Goal: Task Accomplishment & Management: Use online tool/utility

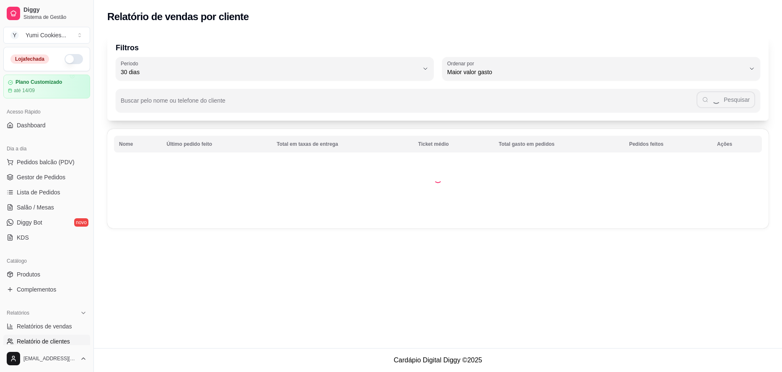
select select "30"
select select "HIGHEST_TOTAL_SPENT_WITH_ORDERS"
click at [42, 322] on span "Relatórios de vendas" at bounding box center [44, 326] width 55 height 8
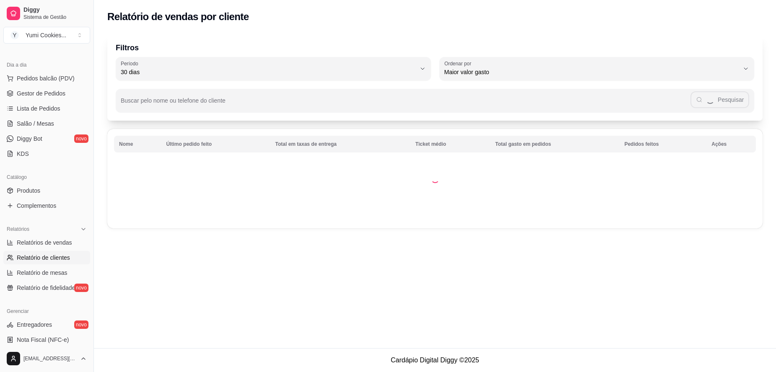
select select "ALL"
select select "0"
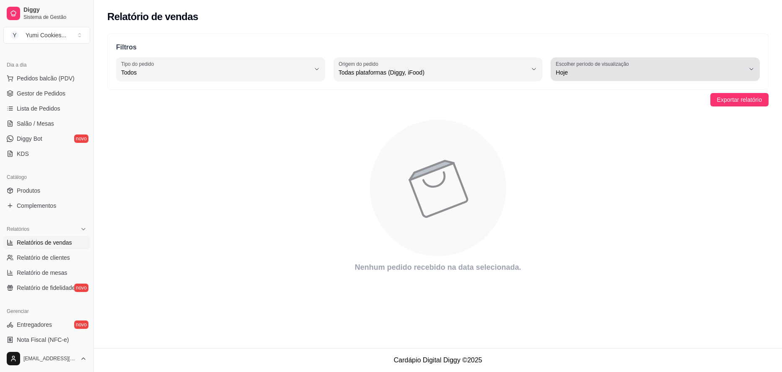
click at [635, 75] on span "Hoje" at bounding box center [650, 72] width 189 height 8
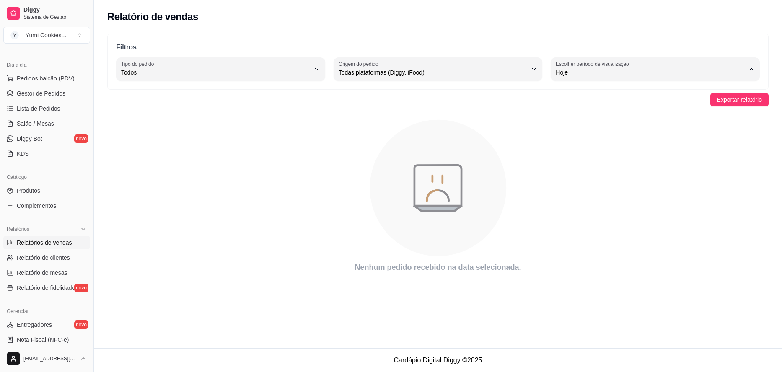
click at [582, 124] on span "7 dias" at bounding box center [652, 120] width 180 height 8
type input "7"
select select "7"
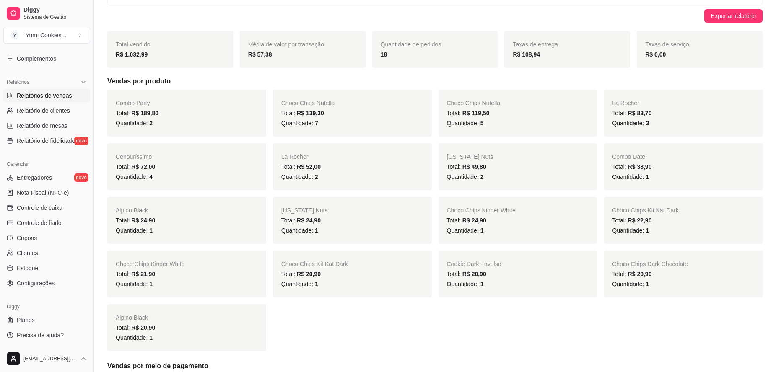
click at [623, 17] on div "Exportar relatório" at bounding box center [434, 15] width 655 height 13
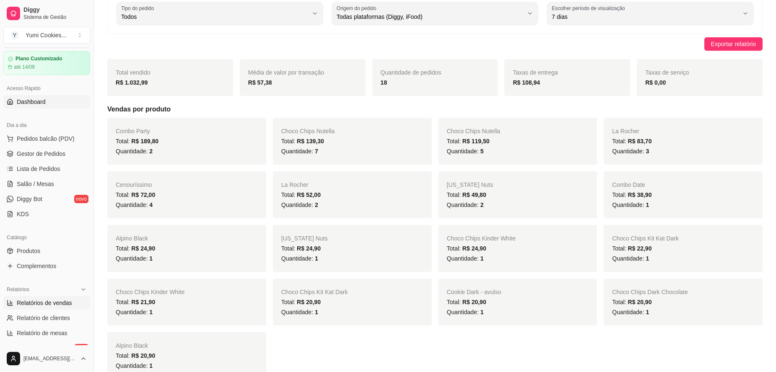
scroll to position [0, 0]
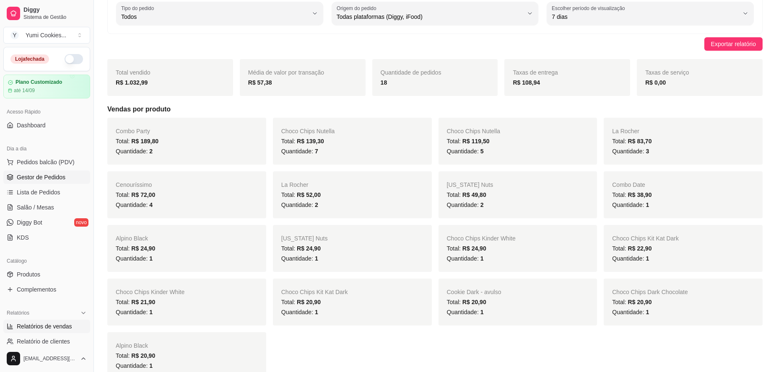
click at [78, 179] on link "Gestor de Pedidos" at bounding box center [46, 177] width 87 height 13
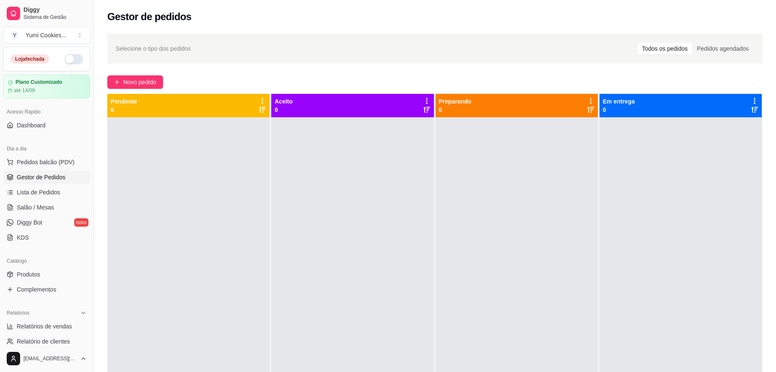
click at [67, 62] on button "button" at bounding box center [74, 59] width 18 height 10
click at [524, 57] on div "Selecione o tipo dos pedidos Todos os pedidos Pedidos agendados" at bounding box center [434, 49] width 655 height 30
click at [142, 83] on span "Novo pedido" at bounding box center [139, 82] width 33 height 9
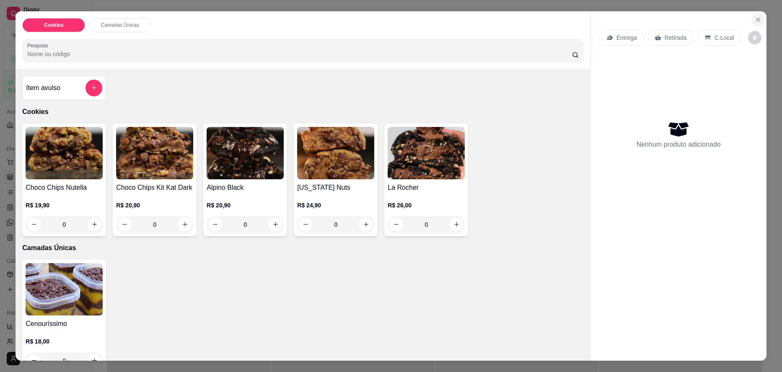
click at [758, 21] on icon "Close" at bounding box center [758, 19] width 7 height 7
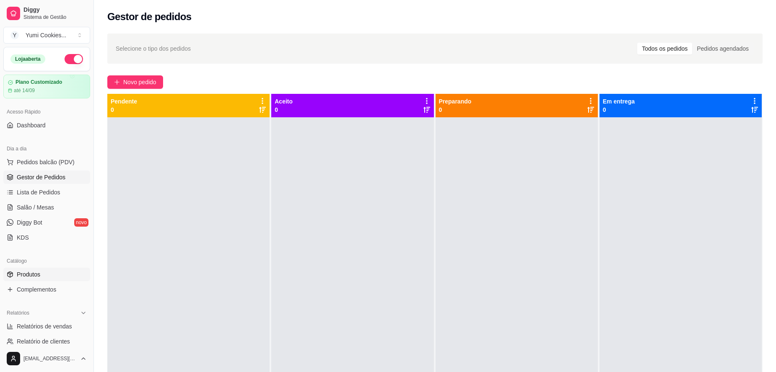
click at [53, 278] on link "Produtos" at bounding box center [46, 274] width 87 height 13
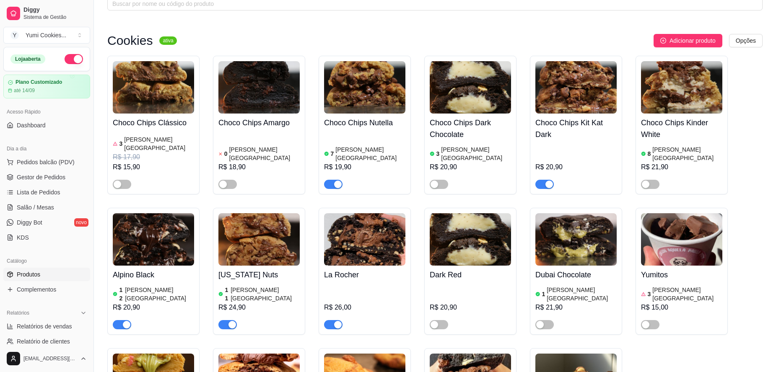
scroll to position [56, 0]
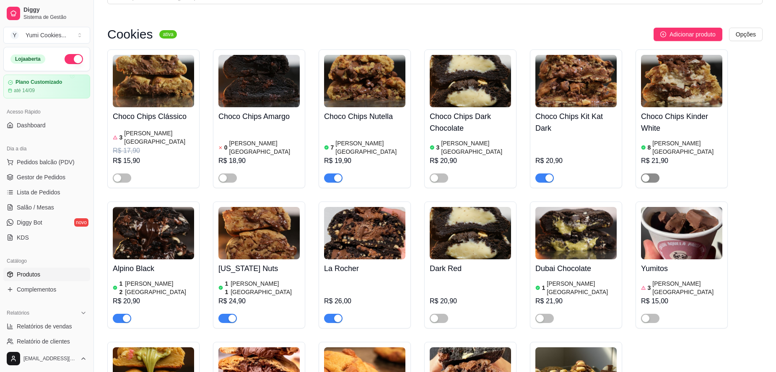
click at [642, 174] on div "button" at bounding box center [646, 178] width 8 height 8
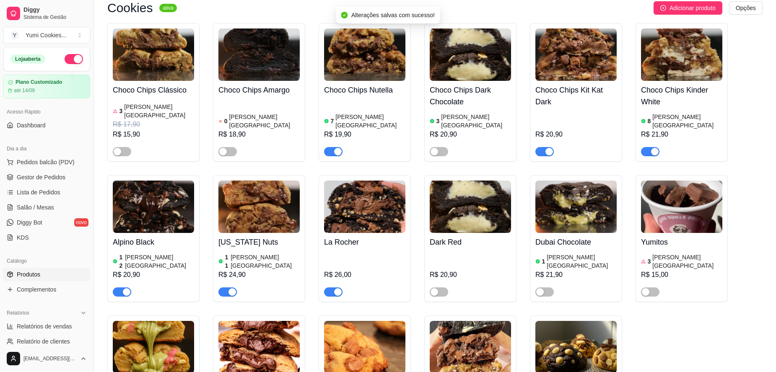
scroll to position [84, 0]
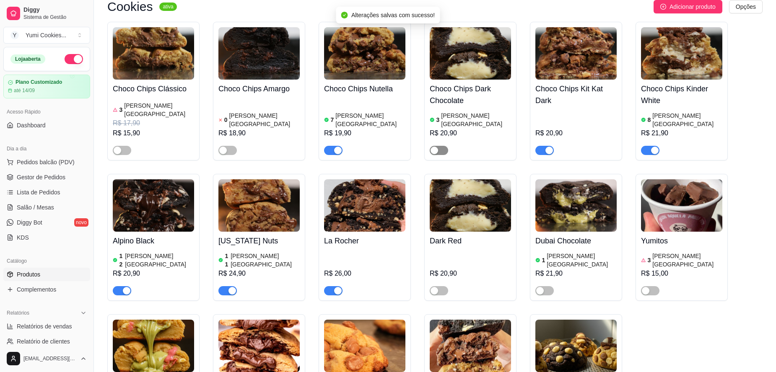
click at [437, 147] on div "button" at bounding box center [435, 151] width 8 height 8
click at [46, 176] on span "Gestor de Pedidos" at bounding box center [41, 177] width 49 height 8
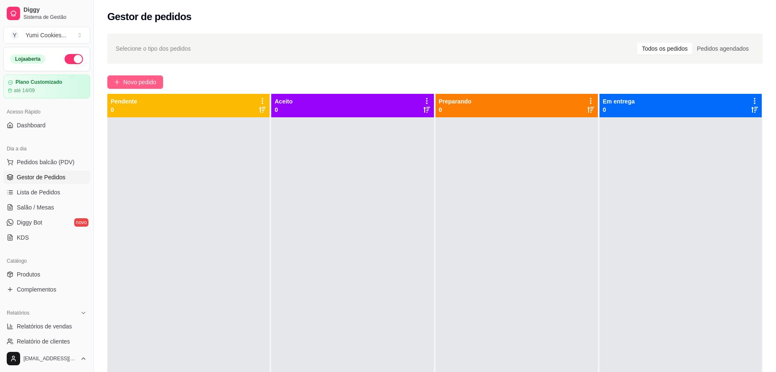
click at [138, 82] on span "Novo pedido" at bounding box center [139, 82] width 33 height 9
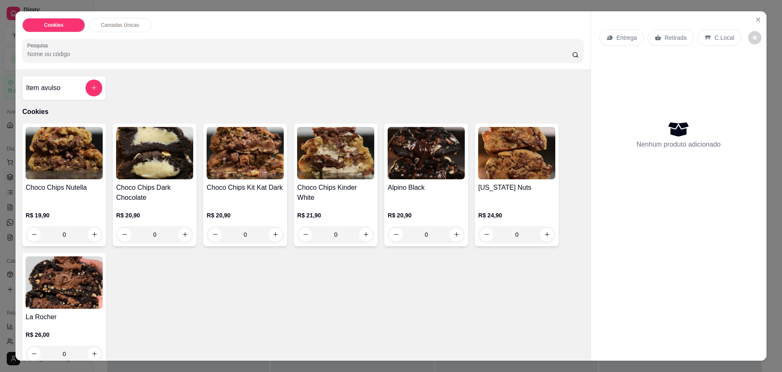
click at [363, 239] on div "0" at bounding box center [335, 234] width 77 height 17
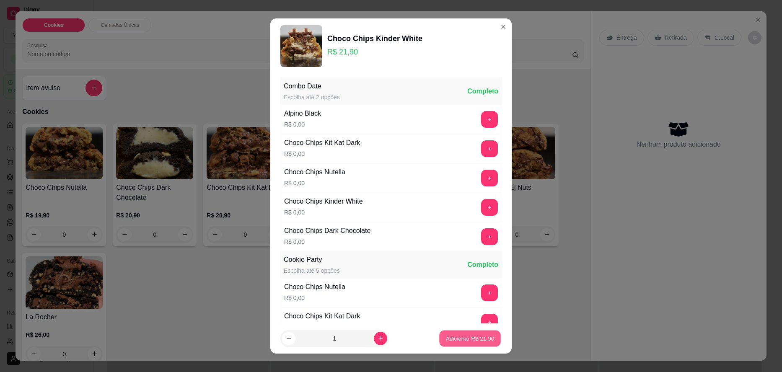
click at [453, 332] on button "Adicionar R$ 21,90" at bounding box center [470, 338] width 62 height 16
type input "1"
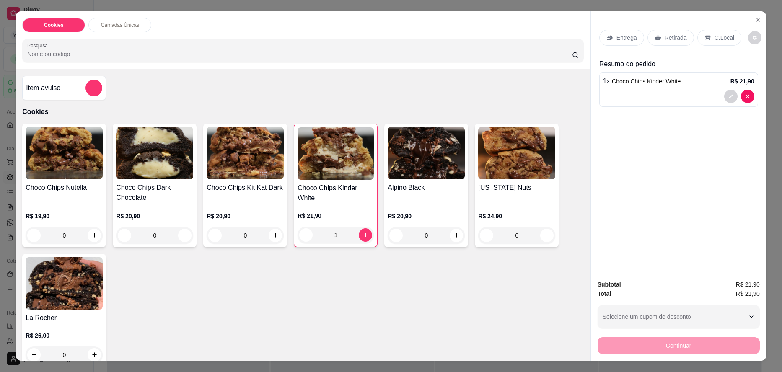
click at [185, 234] on div "0" at bounding box center [154, 235] width 77 height 17
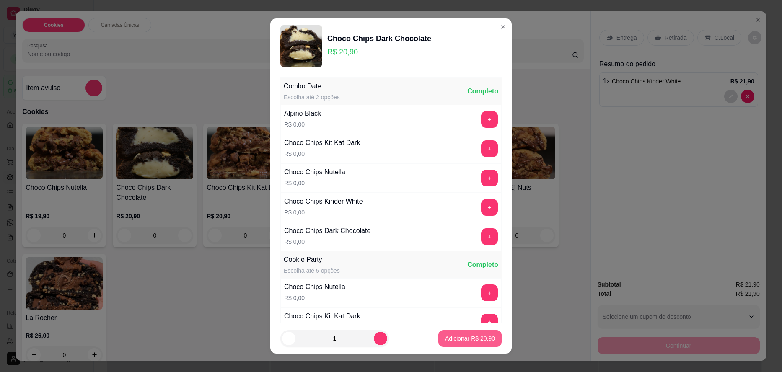
click at [445, 339] on p "Adicionar R$ 20,90" at bounding box center [470, 339] width 50 height 8
type input "1"
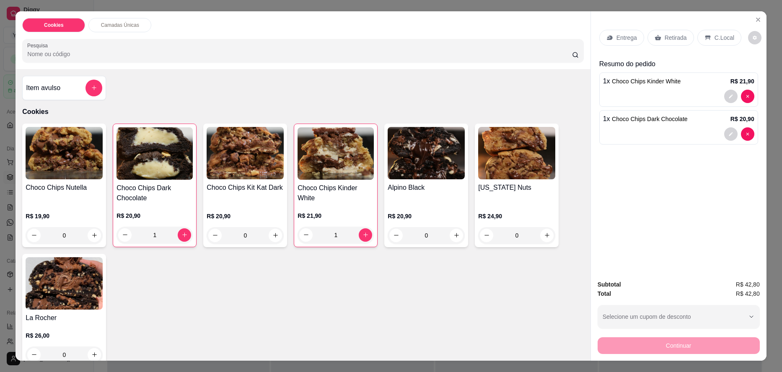
click at [675, 44] on div "Retirada" at bounding box center [671, 38] width 47 height 16
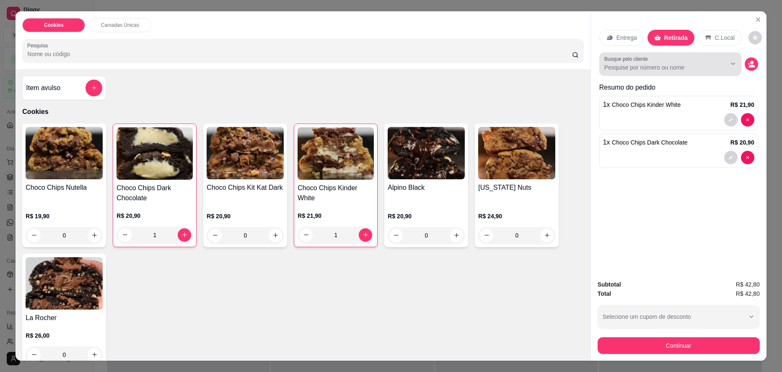
click at [649, 75] on div "Busque pelo cliente" at bounding box center [671, 63] width 142 height 23
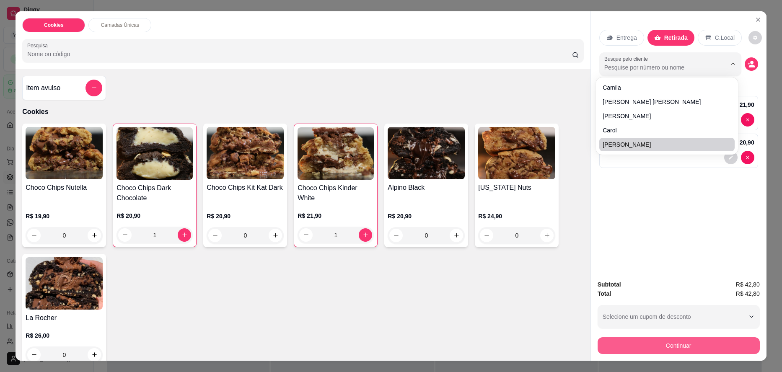
click at [663, 341] on button "Continuar" at bounding box center [679, 346] width 162 height 17
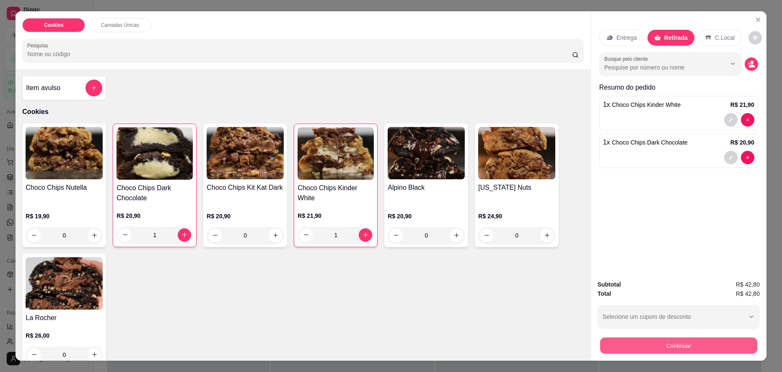
click at [634, 339] on button "Continuar" at bounding box center [678, 346] width 157 height 16
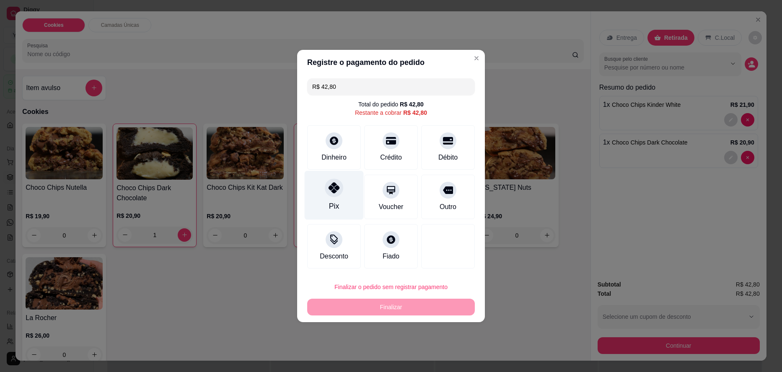
click at [333, 202] on div "Pix" at bounding box center [334, 206] width 10 height 11
type input "R$ 0,00"
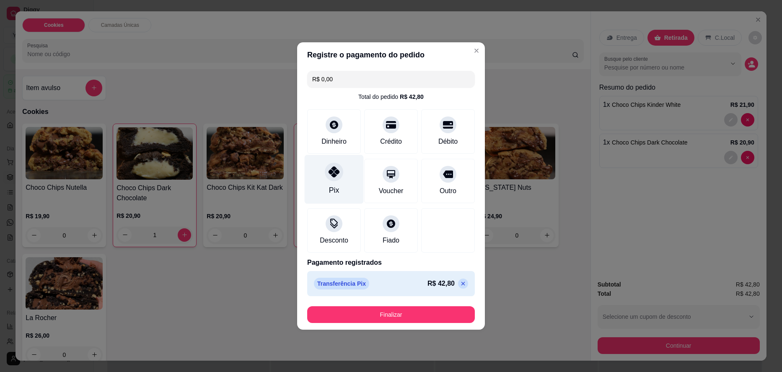
click at [342, 178] on div "Pix" at bounding box center [334, 179] width 59 height 49
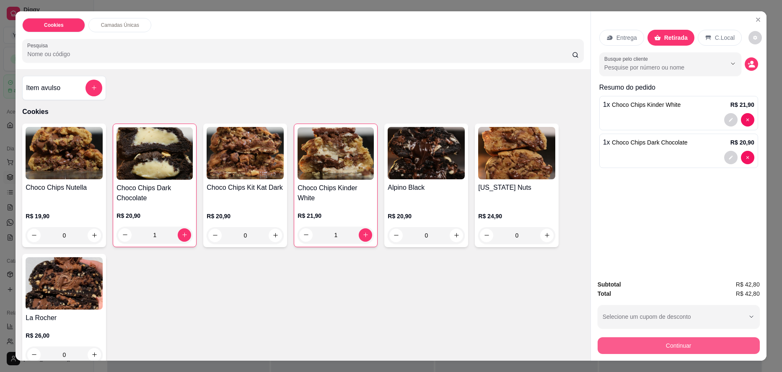
click at [622, 342] on button "Continuar" at bounding box center [679, 346] width 162 height 17
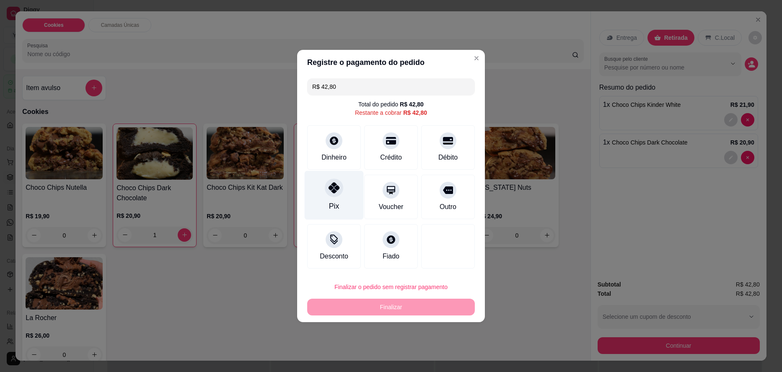
click at [327, 183] on div at bounding box center [334, 188] width 18 height 18
type input "R$ 0,00"
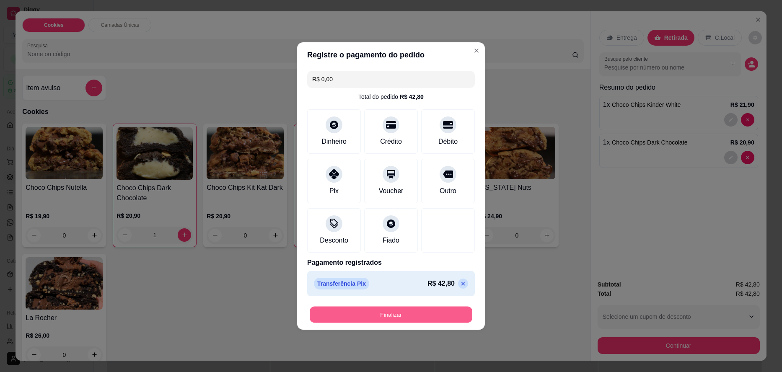
click at [410, 314] on button "Finalizar" at bounding box center [391, 315] width 163 height 16
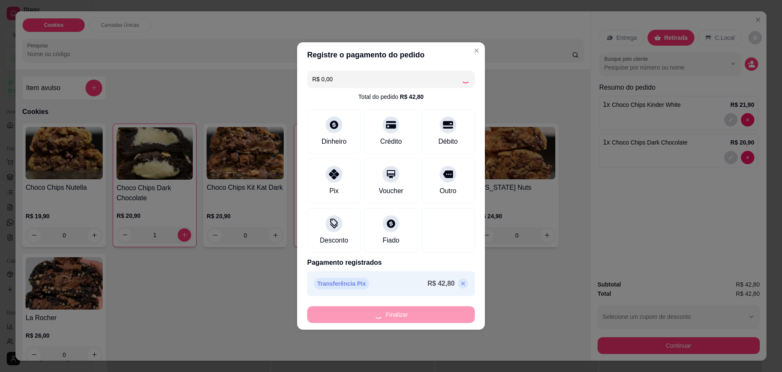
type input "0"
type input "-R$ 42,80"
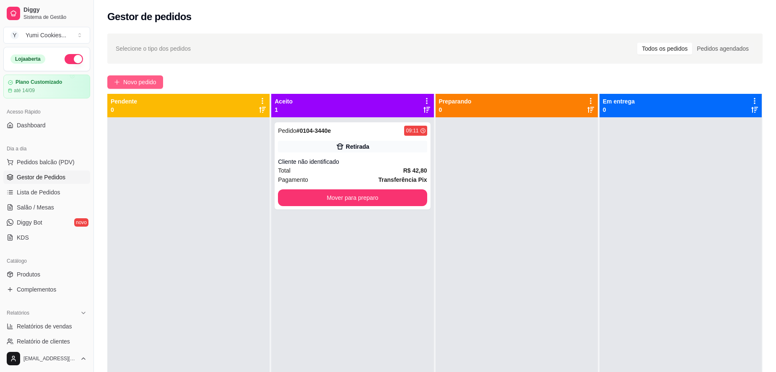
click at [145, 84] on span "Novo pedido" at bounding box center [139, 82] width 33 height 9
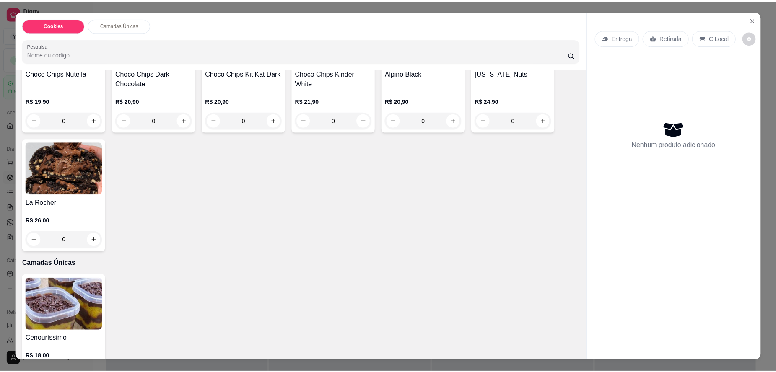
scroll to position [140, 0]
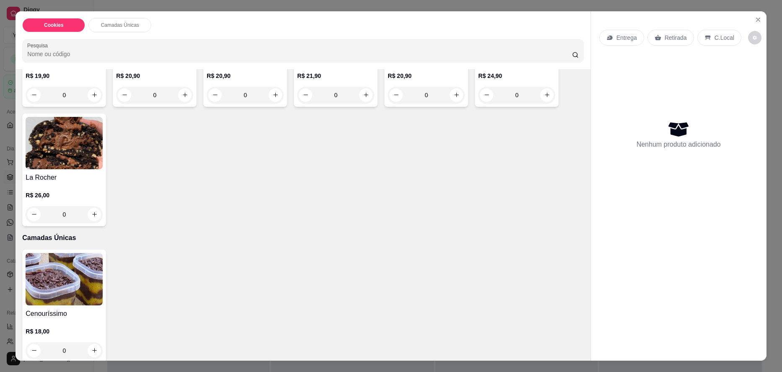
click at [91, 214] on icon "increase-product-quantity" at bounding box center [94, 214] width 6 height 6
type input "1"
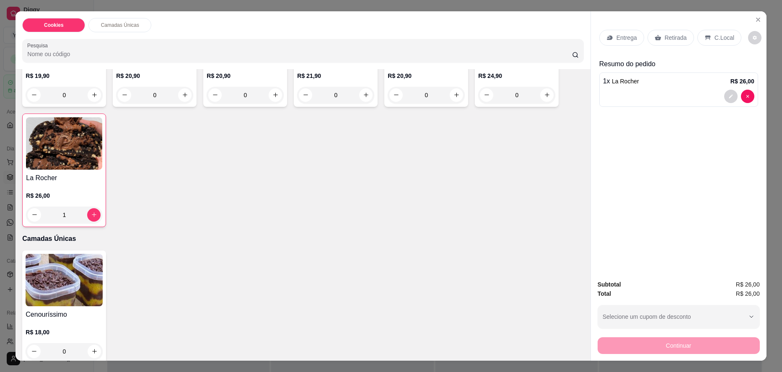
click at [650, 44] on div "Retirada" at bounding box center [671, 38] width 47 height 16
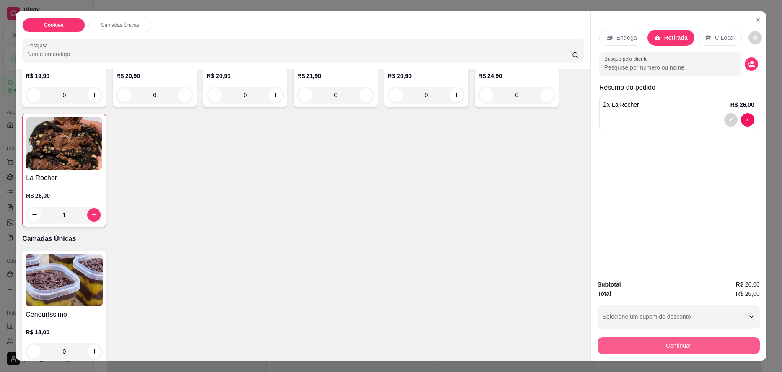
click at [652, 340] on button "Continuar" at bounding box center [679, 346] width 162 height 17
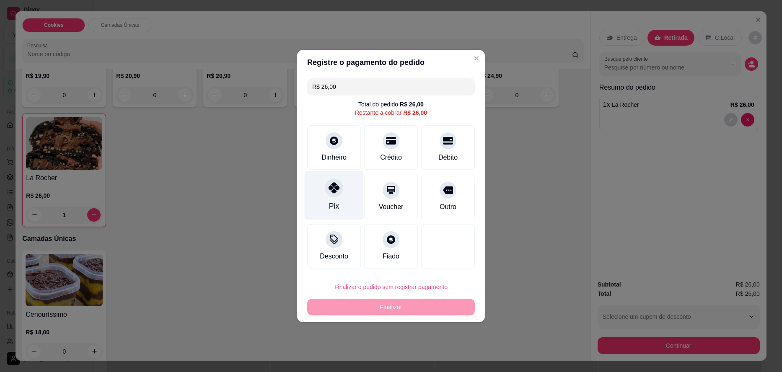
click at [333, 185] on icon at bounding box center [334, 187] width 11 height 11
type input "R$ 0,00"
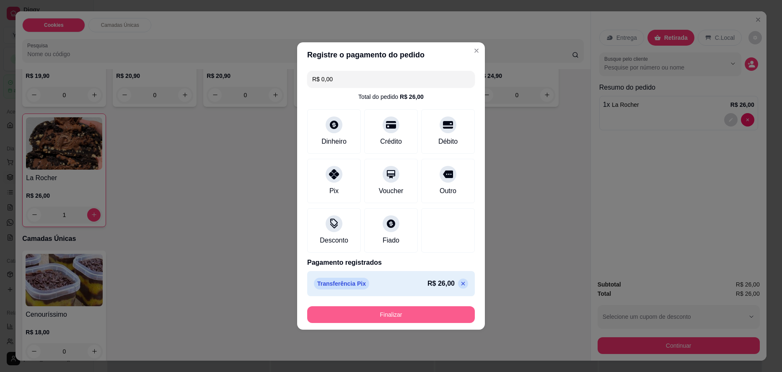
click at [385, 317] on button "Finalizar" at bounding box center [391, 314] width 168 height 17
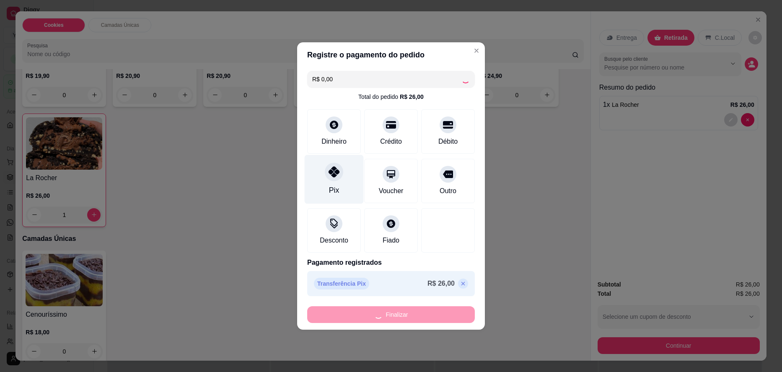
type input "0"
type input "-R$ 26,00"
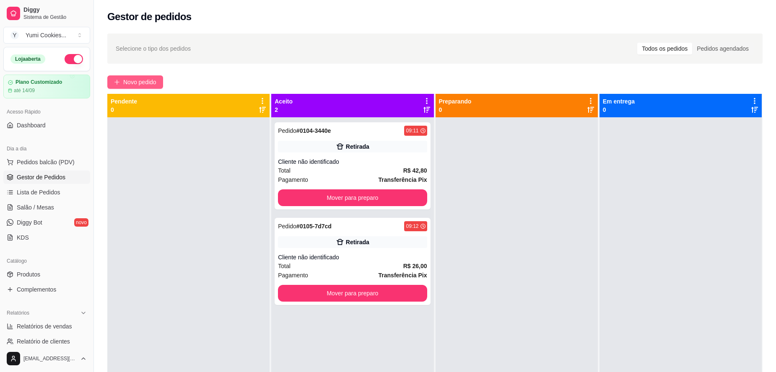
click at [138, 75] on button "Novo pedido" at bounding box center [135, 81] width 56 height 13
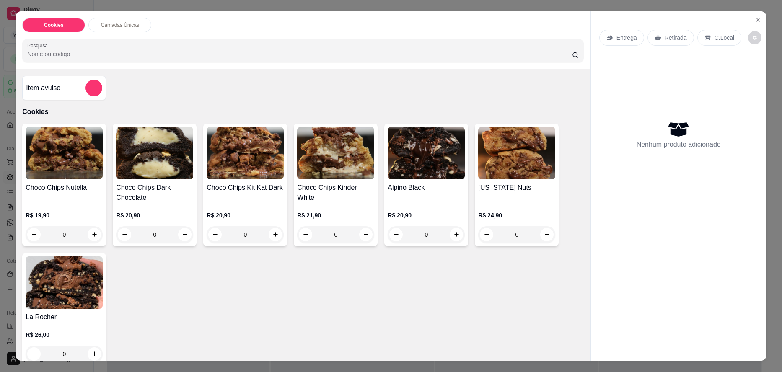
click at [182, 235] on div "0" at bounding box center [154, 234] width 77 height 17
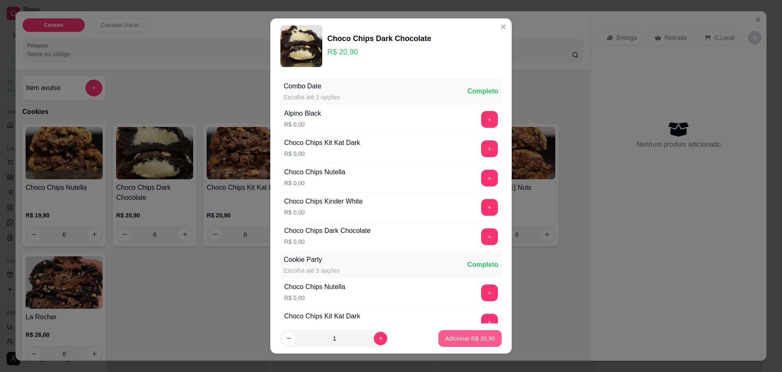
click at [465, 339] on p "Adicionar R$ 20,90" at bounding box center [470, 339] width 50 height 8
type input "1"
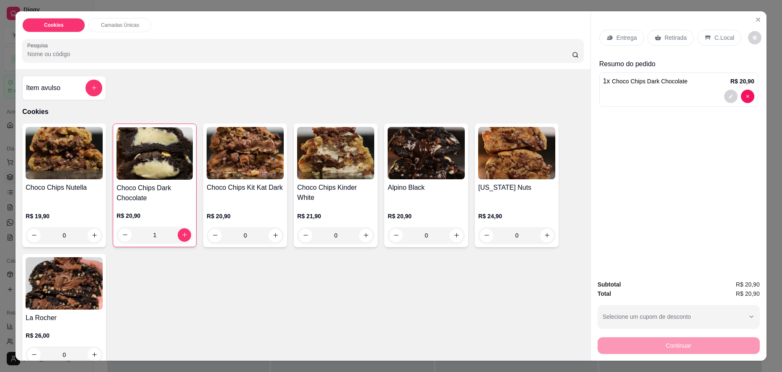
click at [676, 41] on p "Retirada" at bounding box center [676, 38] width 22 height 8
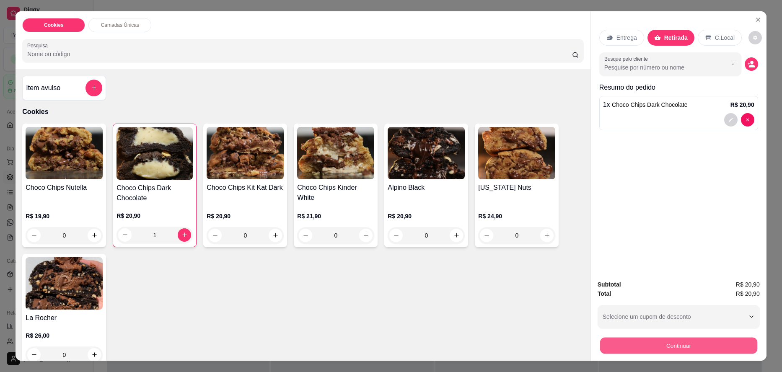
click at [694, 339] on button "Continuar" at bounding box center [678, 346] width 157 height 16
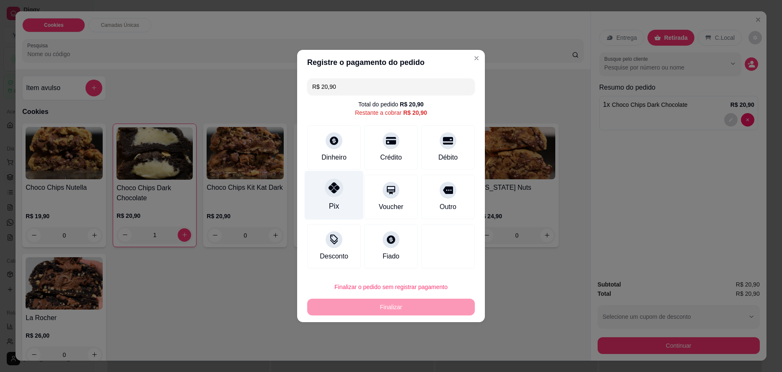
click at [352, 185] on div "Pix" at bounding box center [334, 195] width 59 height 49
type input "R$ 0,00"
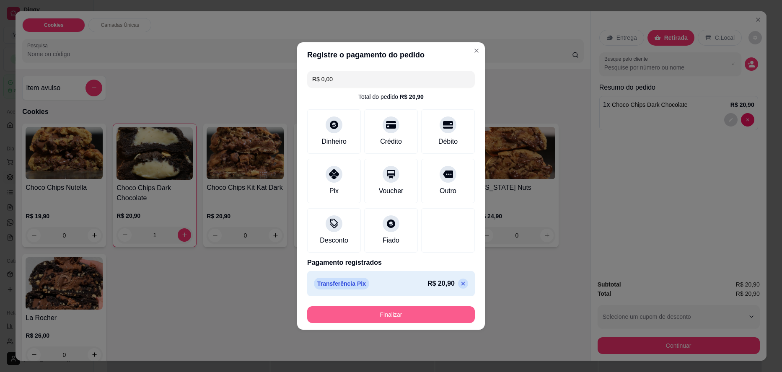
click at [394, 318] on button "Finalizar" at bounding box center [391, 314] width 168 height 17
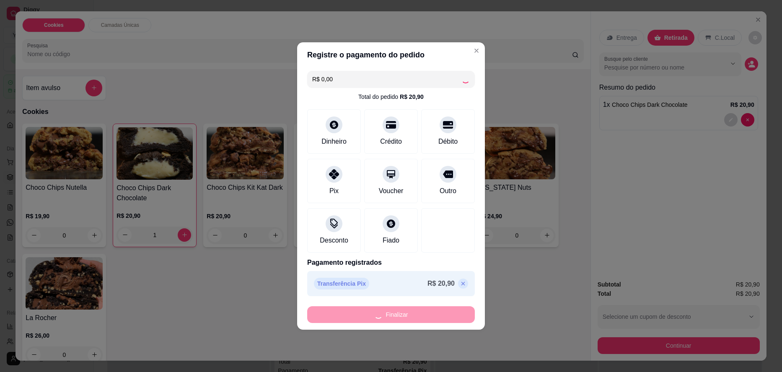
type input "0"
type input "-R$ 20,90"
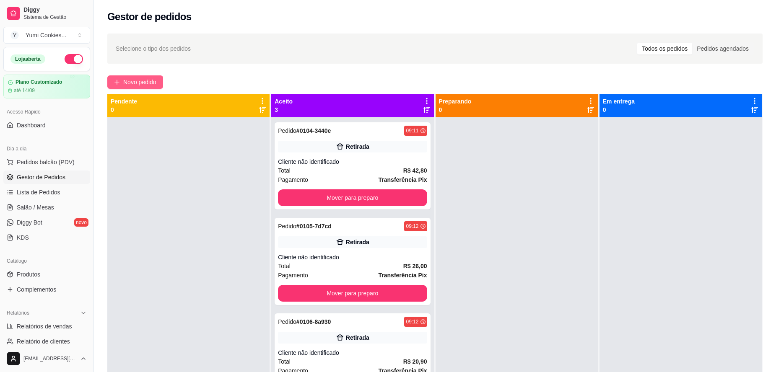
click at [153, 77] on button "Novo pedido" at bounding box center [135, 81] width 56 height 13
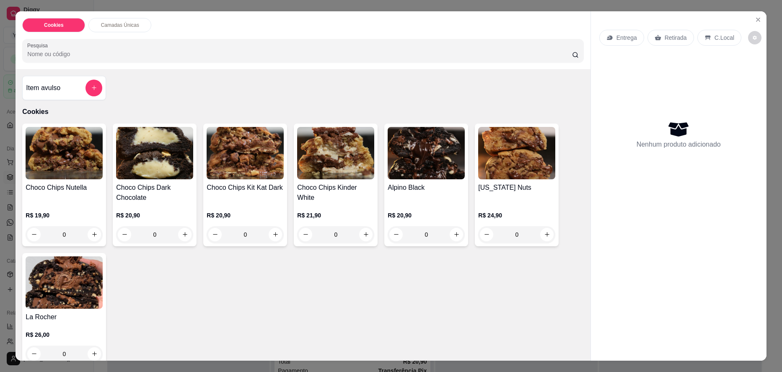
click at [188, 241] on div "0" at bounding box center [154, 234] width 77 height 17
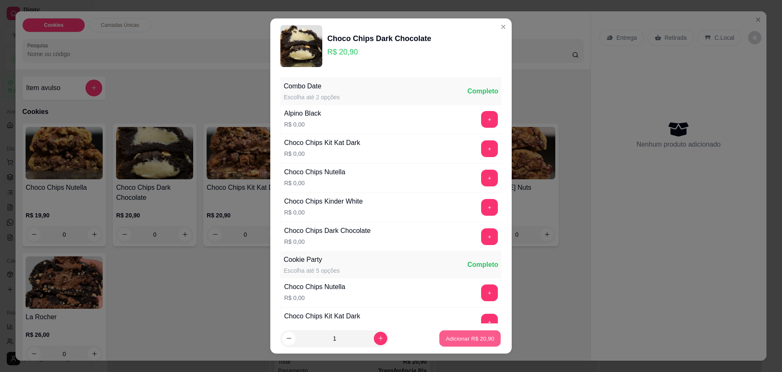
click at [454, 336] on p "Adicionar R$ 20,90" at bounding box center [470, 339] width 49 height 8
type input "1"
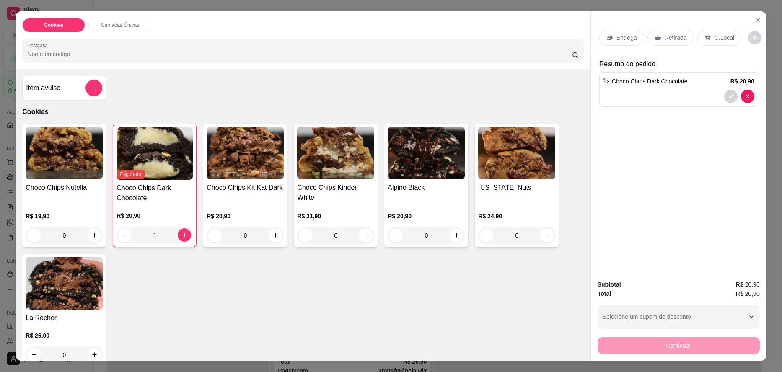
click at [676, 48] on div "Entrega Retirada C.Local" at bounding box center [679, 37] width 159 height 29
click at [672, 41] on p "Retirada" at bounding box center [676, 38] width 22 height 8
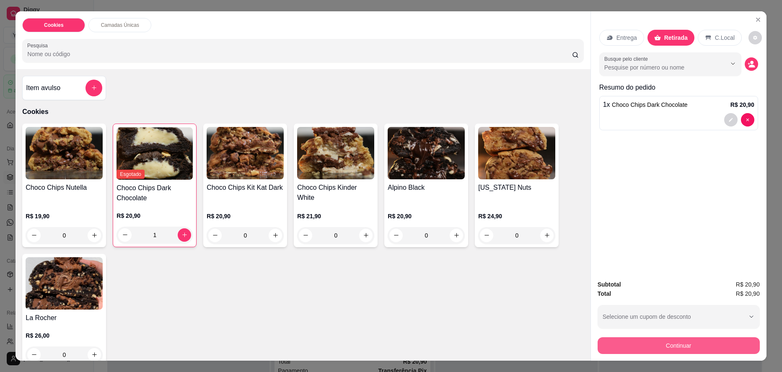
click at [641, 338] on button "Continuar" at bounding box center [679, 346] width 162 height 17
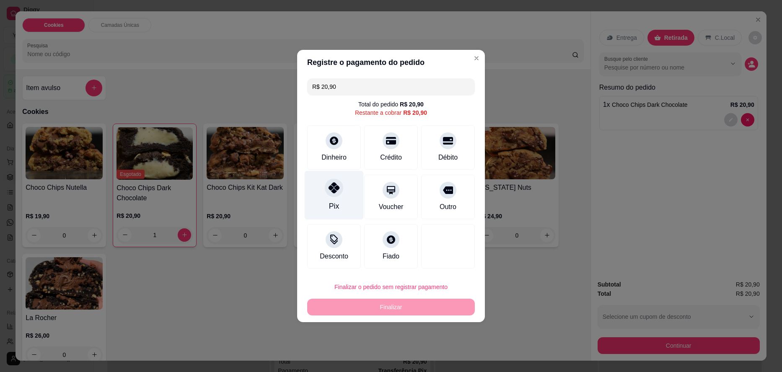
click at [346, 203] on div "Pix" at bounding box center [334, 195] width 59 height 49
type input "R$ 0,00"
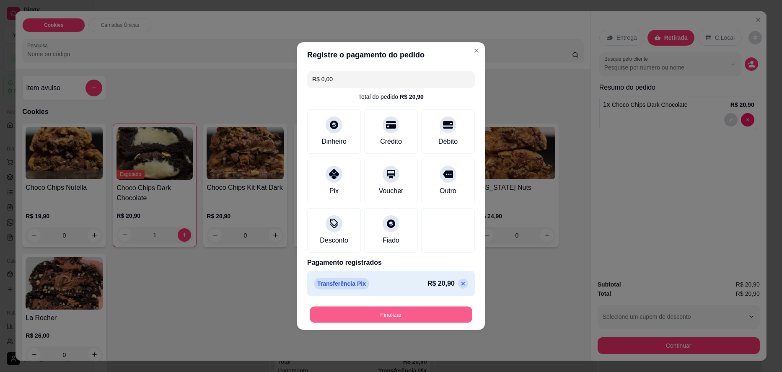
click at [419, 308] on button "Finalizar" at bounding box center [391, 315] width 163 height 16
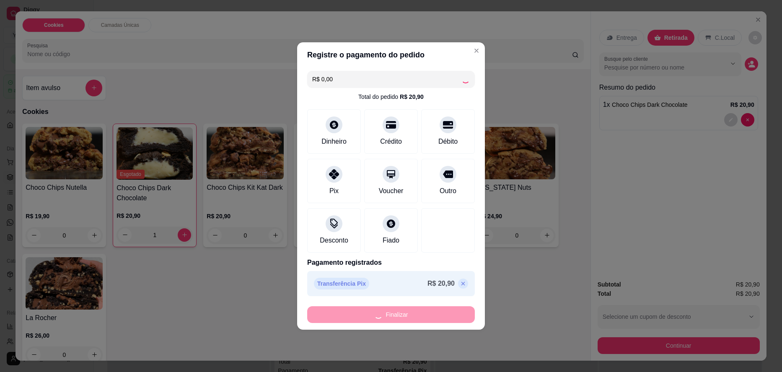
type input "0"
type input "-R$ 20,90"
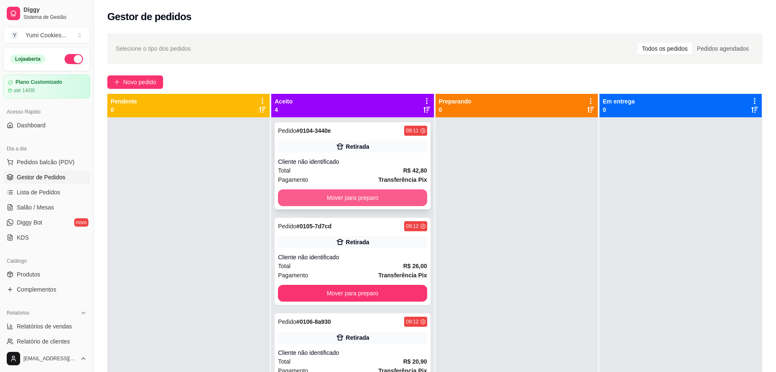
click at [414, 203] on button "Mover para preparo" at bounding box center [352, 198] width 149 height 17
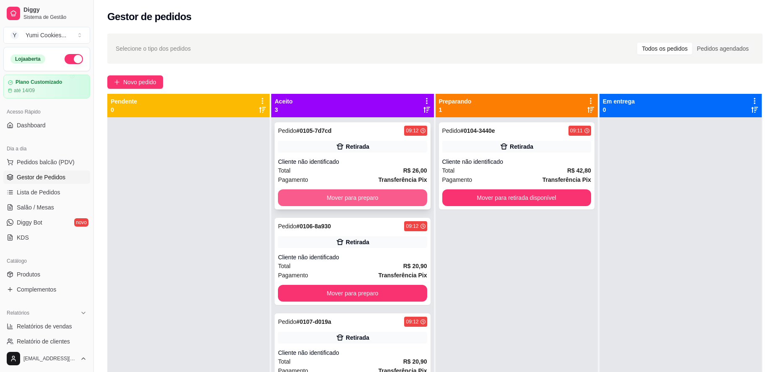
click at [338, 202] on button "Mover para preparo" at bounding box center [352, 198] width 149 height 17
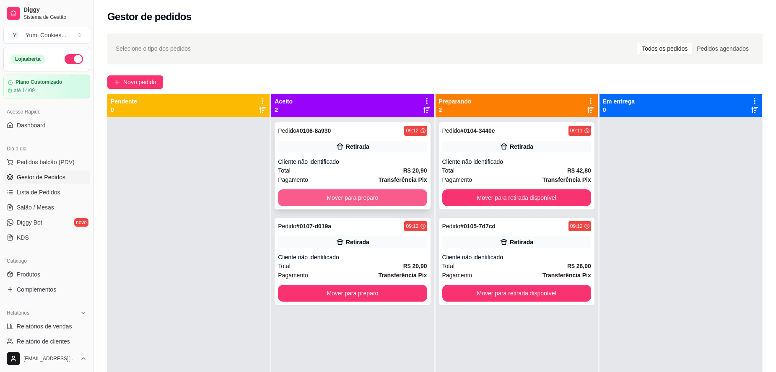
click at [371, 201] on button "Mover para preparo" at bounding box center [352, 198] width 149 height 17
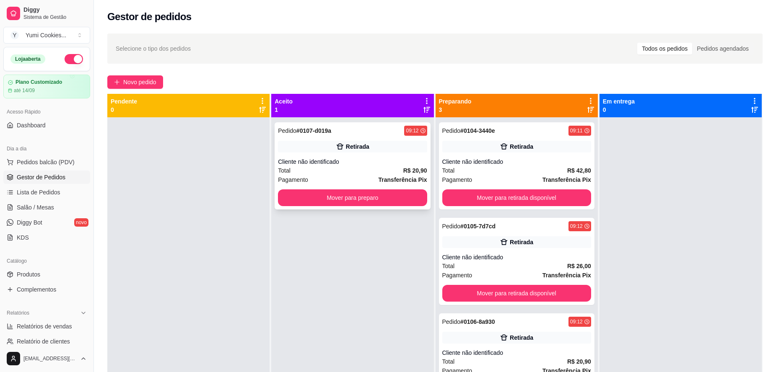
click at [378, 187] on div "Pedido # 0107-d019a 09:12 Retirada Cliente não identificado Total R$ 20,90 Paga…" at bounding box center [353, 165] width 156 height 87
click at [344, 196] on button "Mover para preparo" at bounding box center [352, 198] width 149 height 17
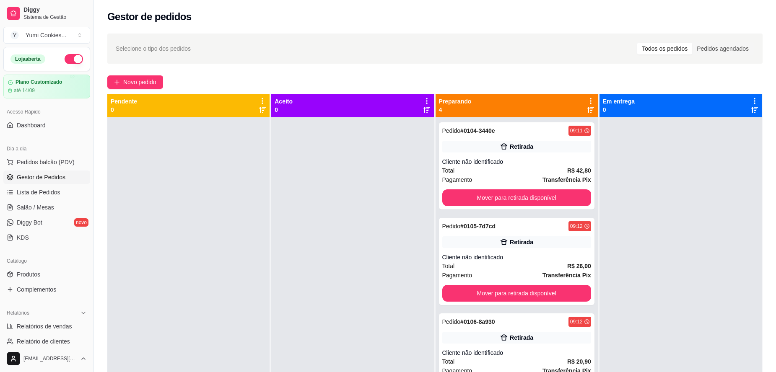
click at [512, 77] on div "Novo pedido" at bounding box center [434, 81] width 655 height 13
